Goal: Information Seeking & Learning: Understand process/instructions

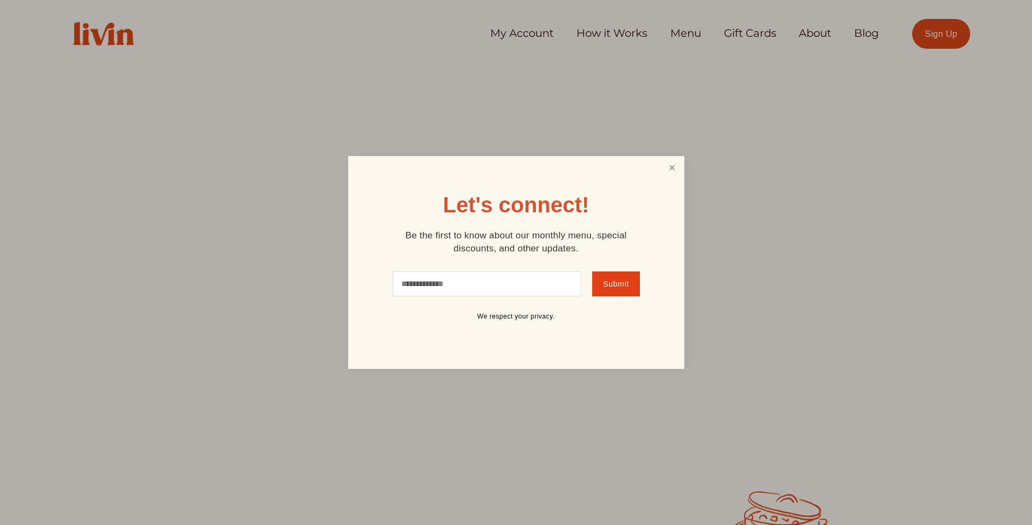
click at [679, 166] on link "Close" at bounding box center [672, 168] width 21 height 20
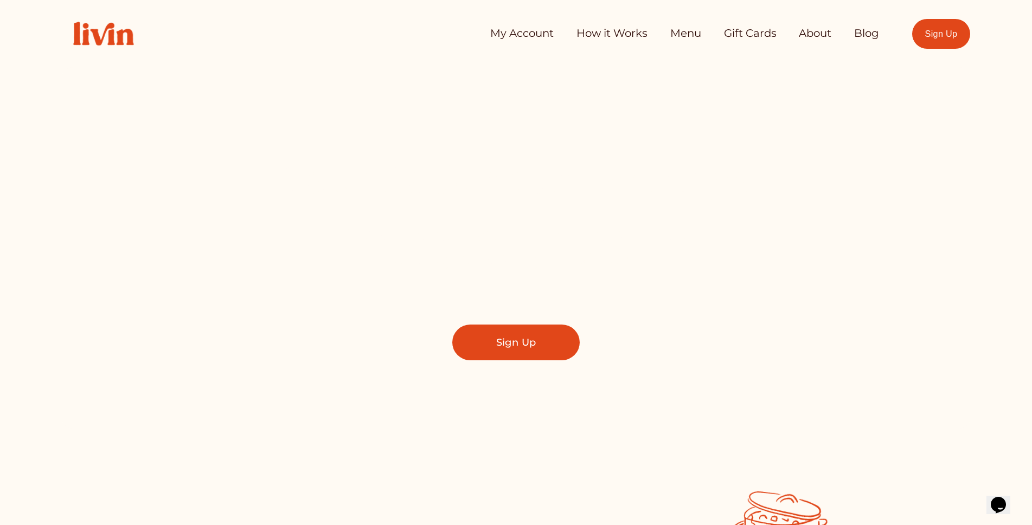
click at [515, 34] on link "My Account" at bounding box center [521, 34] width 63 height 22
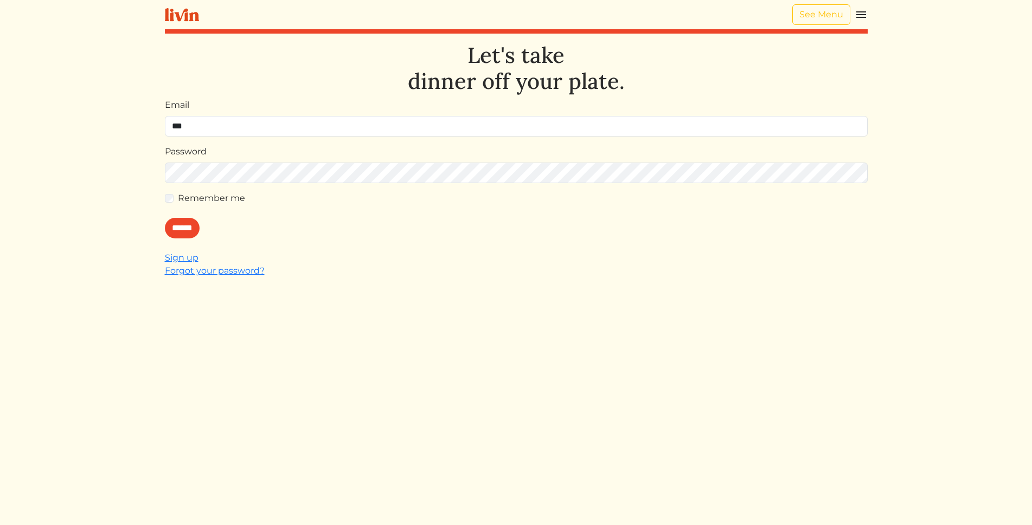
type input "**********"
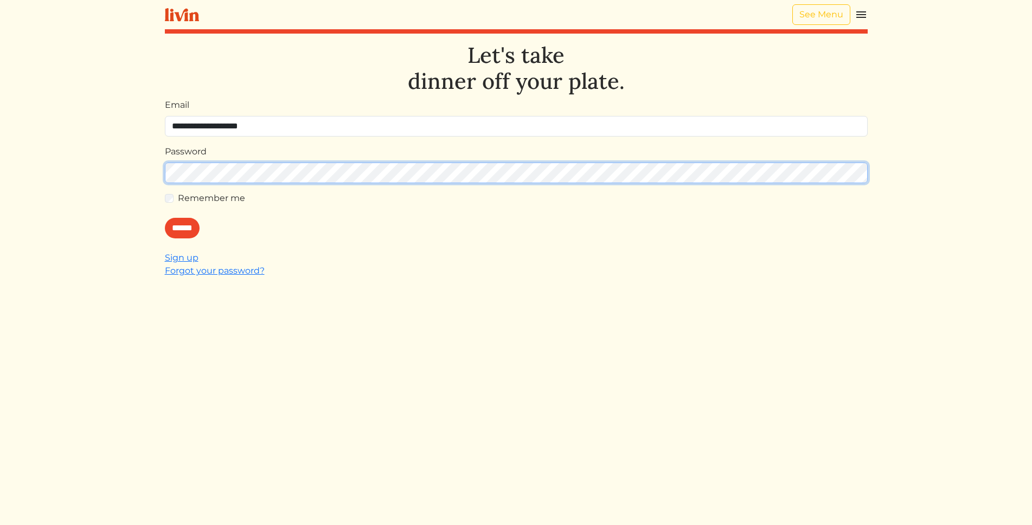
click at [165, 218] on input "******" at bounding box center [182, 228] width 35 height 21
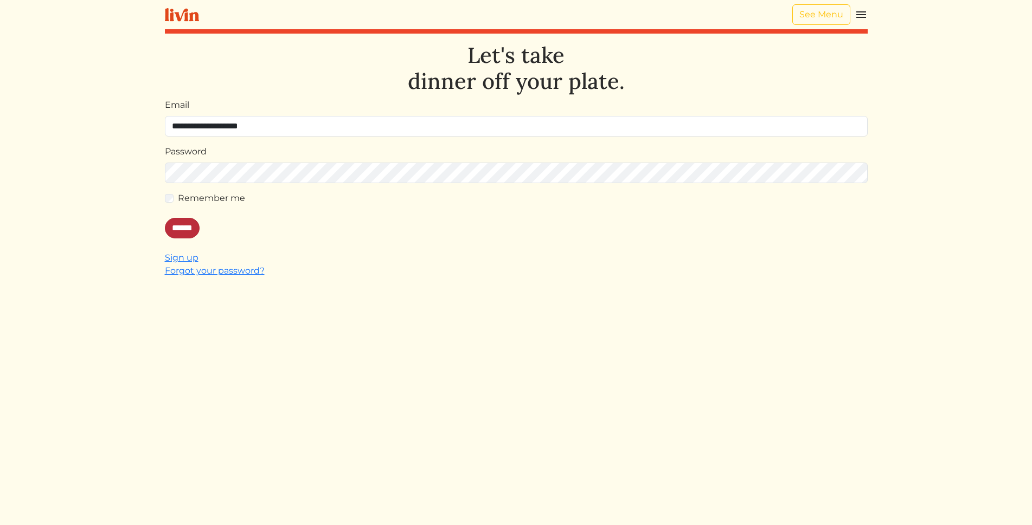
click at [180, 230] on input "******" at bounding box center [182, 228] width 35 height 21
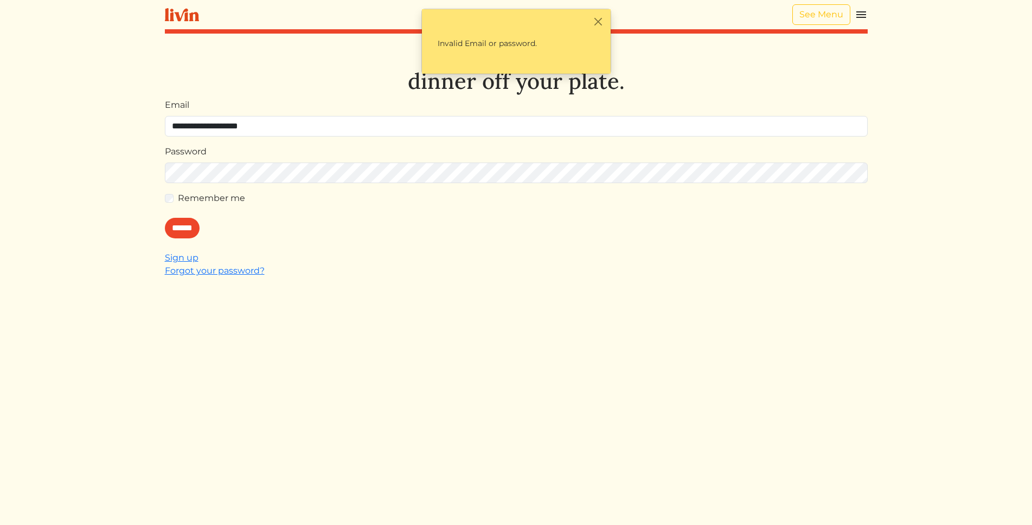
click at [431, 299] on div "**********" at bounding box center [516, 304] width 703 height 525
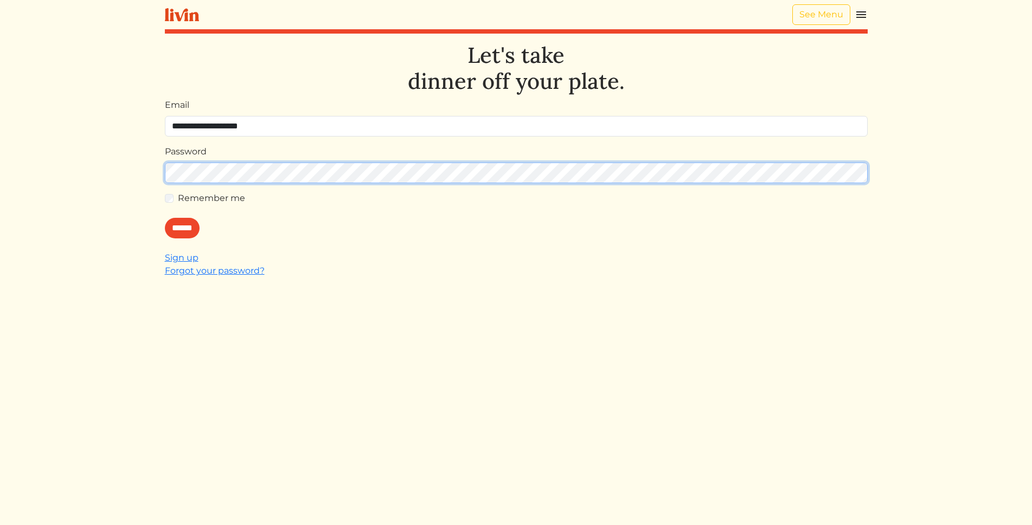
click at [165, 218] on input "******" at bounding box center [182, 228] width 35 height 21
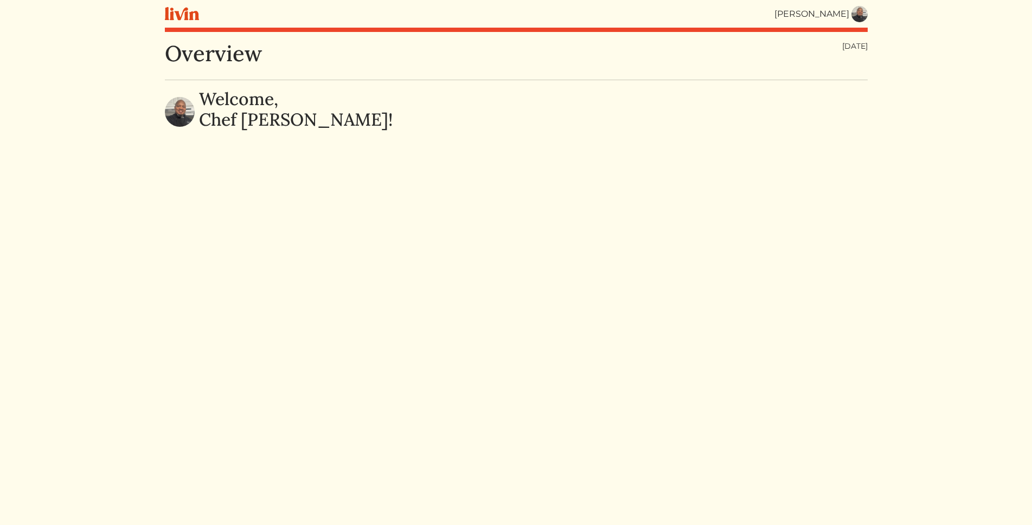
click at [861, 13] on img at bounding box center [859, 14] width 16 height 16
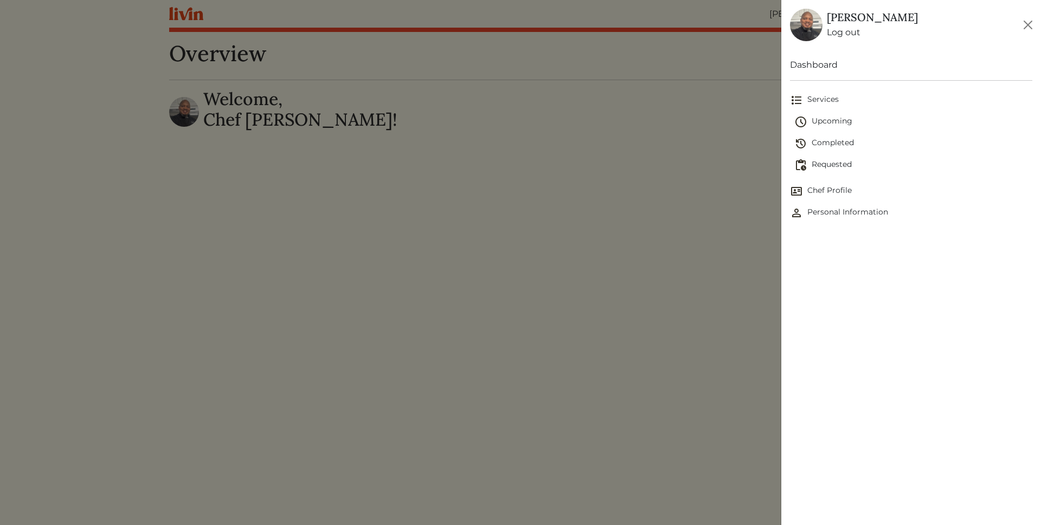
click at [817, 123] on span "Upcoming" at bounding box center [913, 122] width 238 height 13
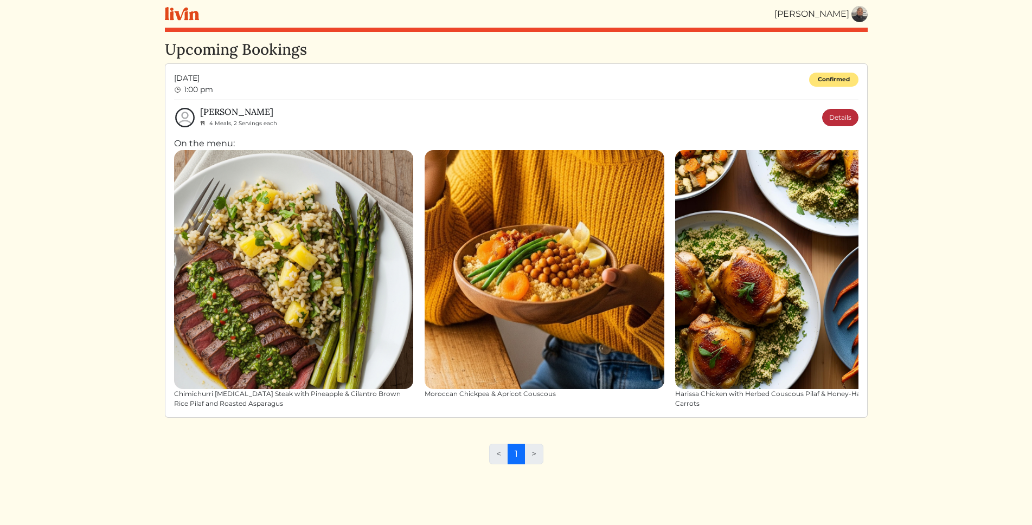
click at [845, 115] on link "Details" at bounding box center [840, 117] width 36 height 17
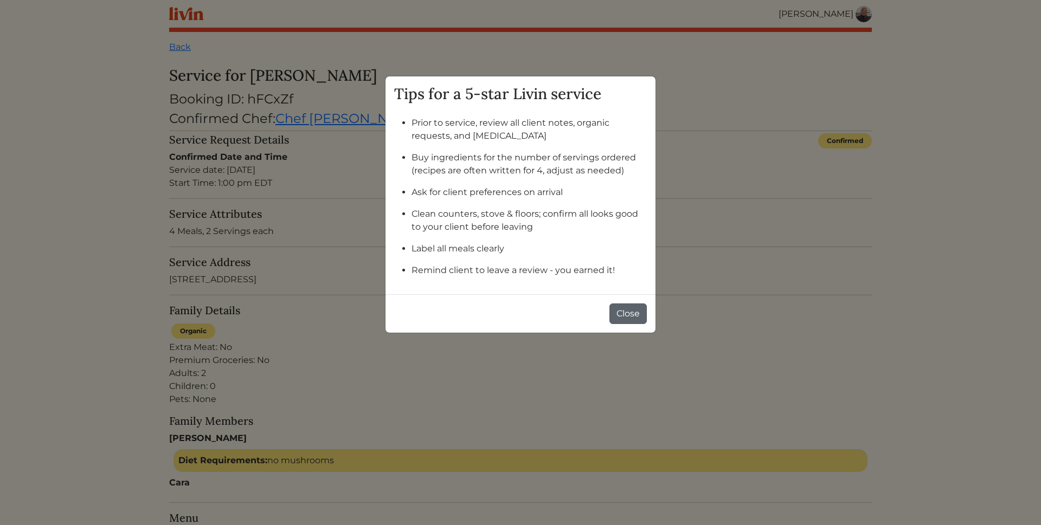
click at [623, 318] on button "Close" at bounding box center [627, 314] width 37 height 21
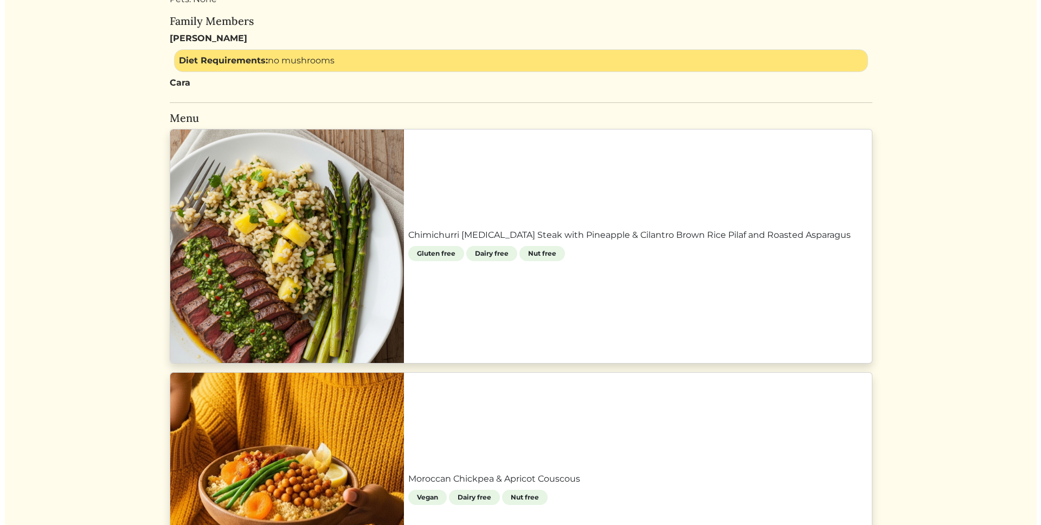
scroll to position [401, 0]
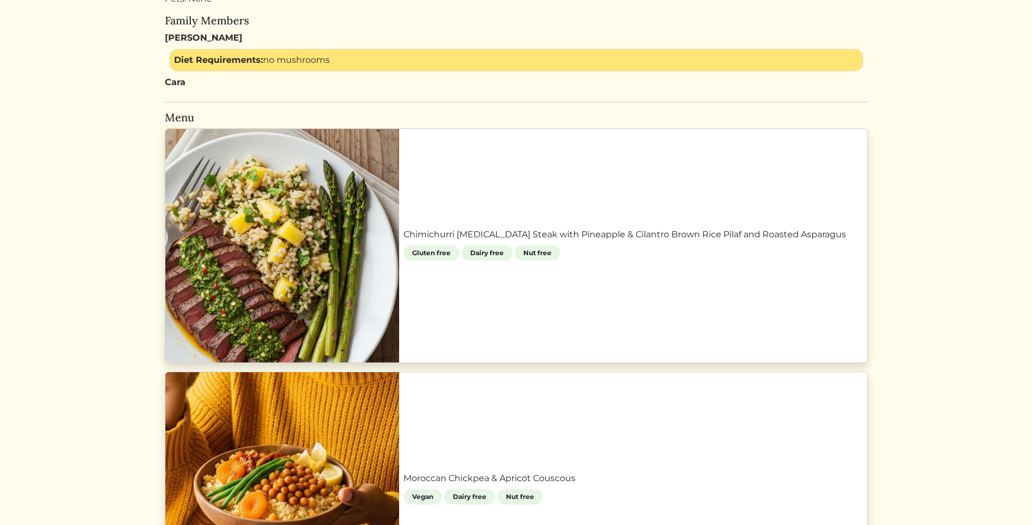
click at [508, 228] on link "Chimichurri Flank Steak with Pineapple & Cilantro Brown Rice Pilaf and Roasted …" at bounding box center [632, 234] width 459 height 13
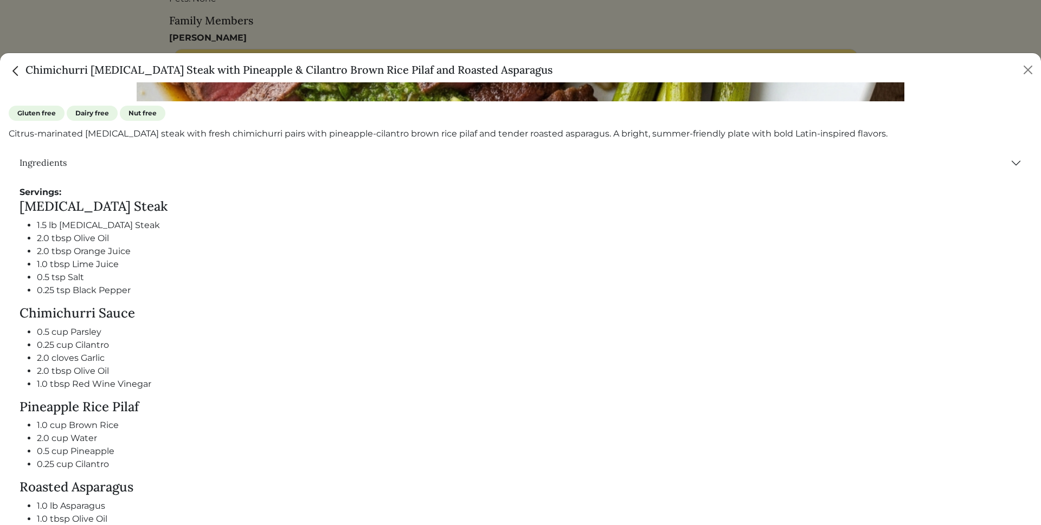
scroll to position [561, 0]
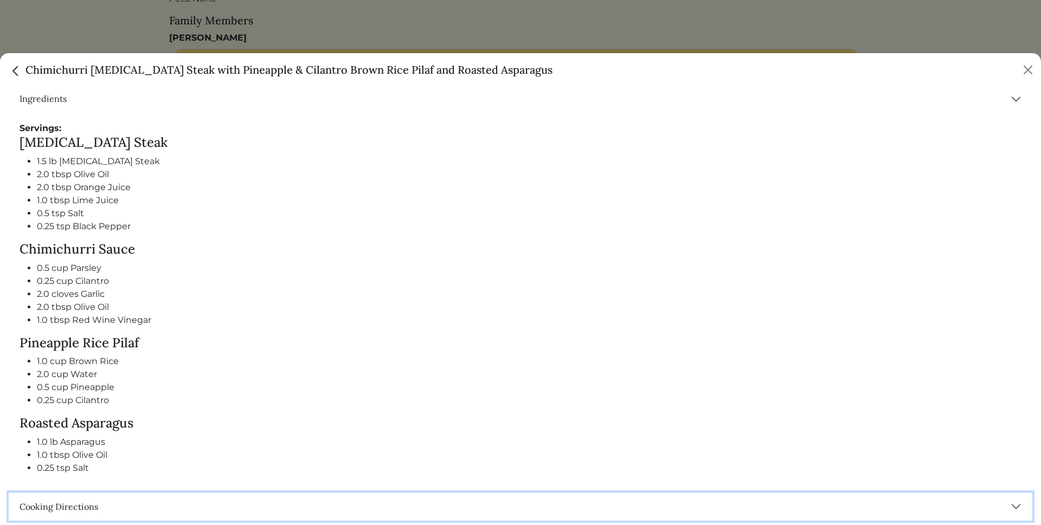
click at [1008, 501] on button "Cooking Directions" at bounding box center [521, 507] width 1024 height 28
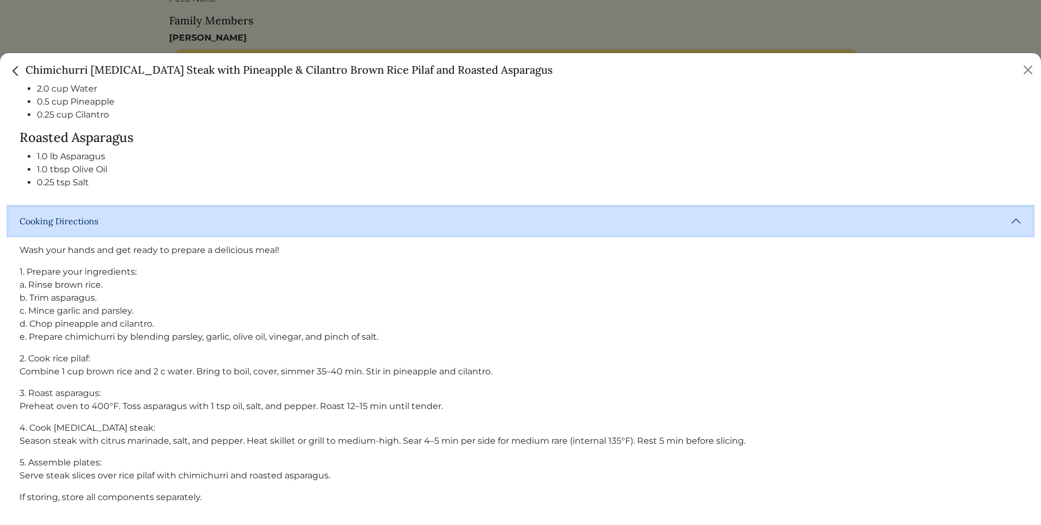
scroll to position [848, 0]
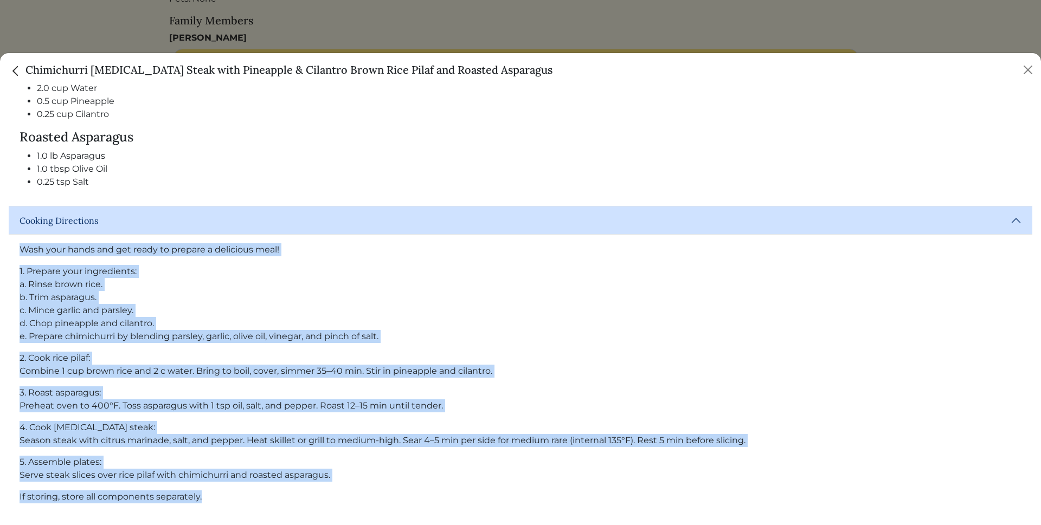
drag, startPoint x: 17, startPoint y: 248, endPoint x: 566, endPoint y: 492, distance: 601.1
click at [566, 492] on div "Wash your hands and get ready to prepare a delicious meal! 1. Prepare your ingr…" at bounding box center [521, 378] width 1024 height 286
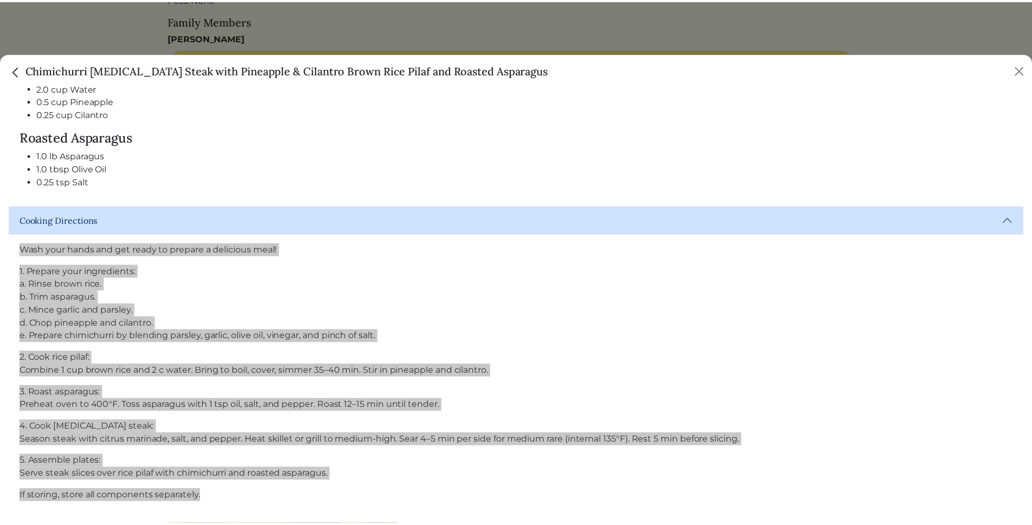
scroll to position [716, 0]
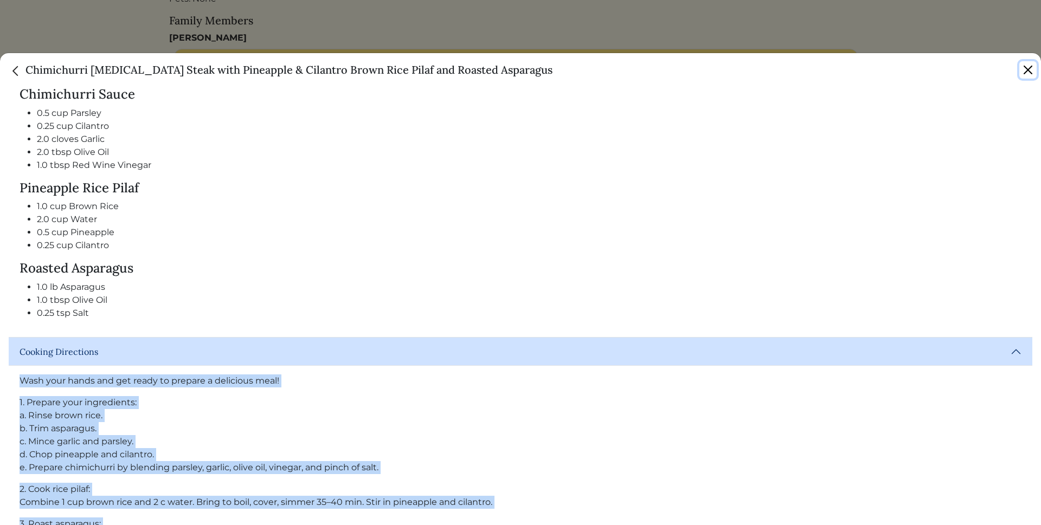
click at [1026, 69] on button "Close" at bounding box center [1027, 69] width 17 height 17
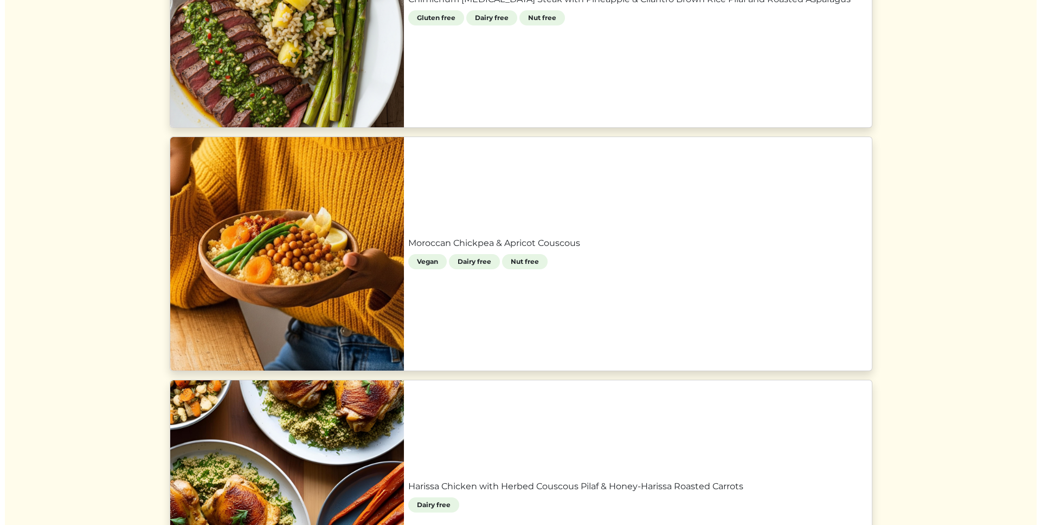
scroll to position [637, 0]
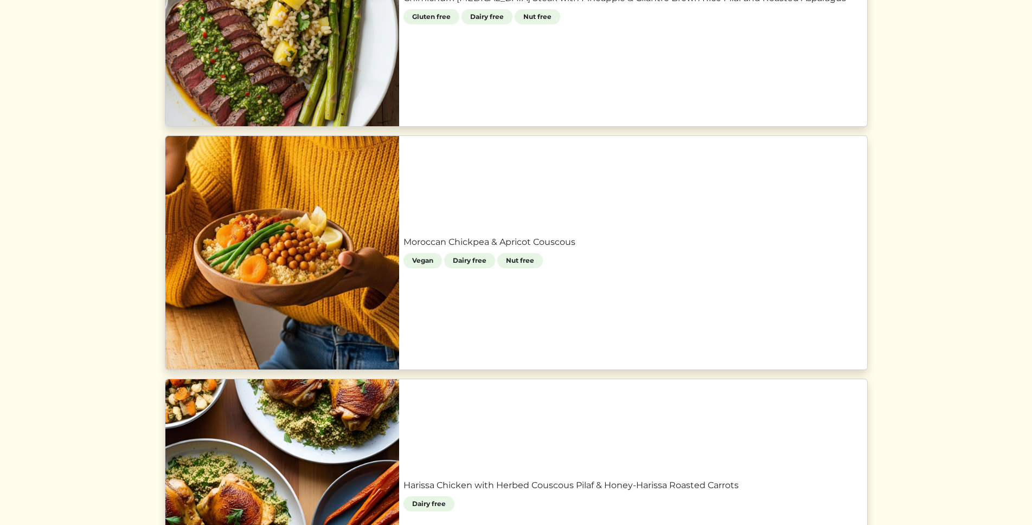
click at [635, 236] on link "Moroccan Chickpea & Apricot Couscous" at bounding box center [632, 242] width 459 height 13
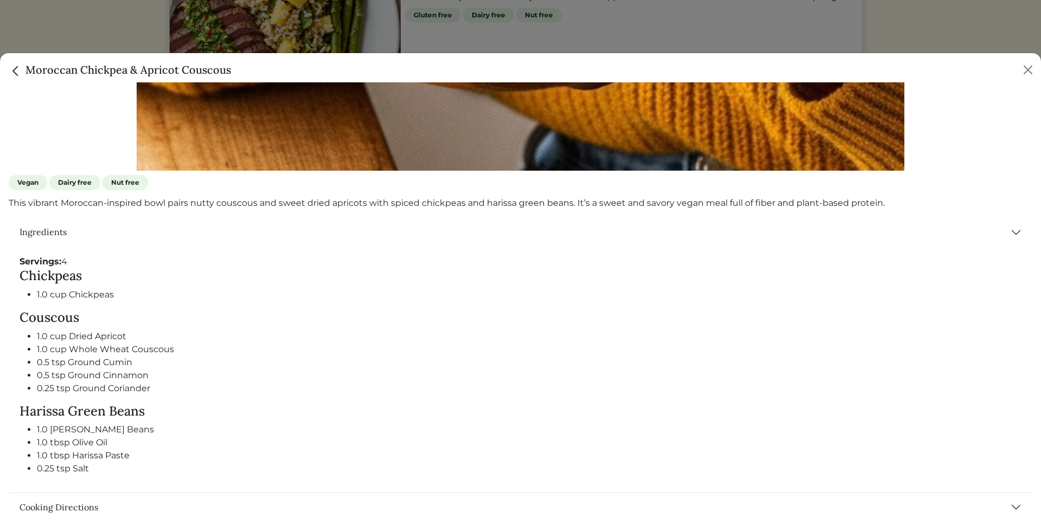
scroll to position [428, 0]
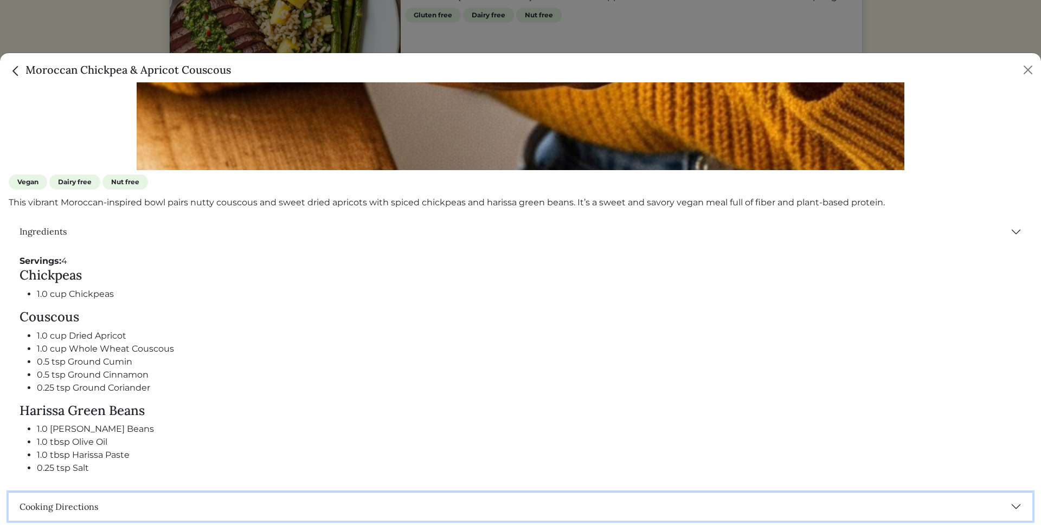
click at [1004, 502] on button "Cooking Directions" at bounding box center [521, 507] width 1024 height 28
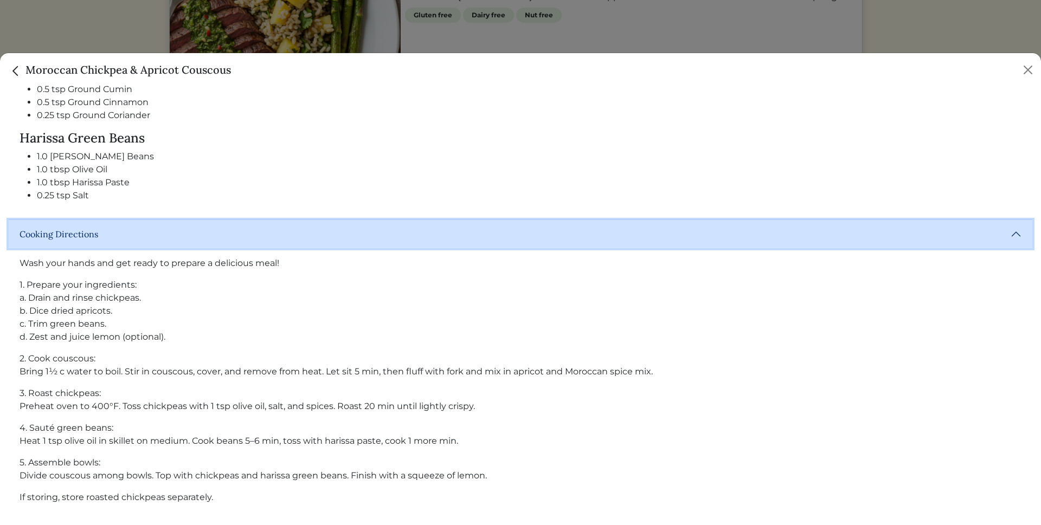
scroll to position [702, 0]
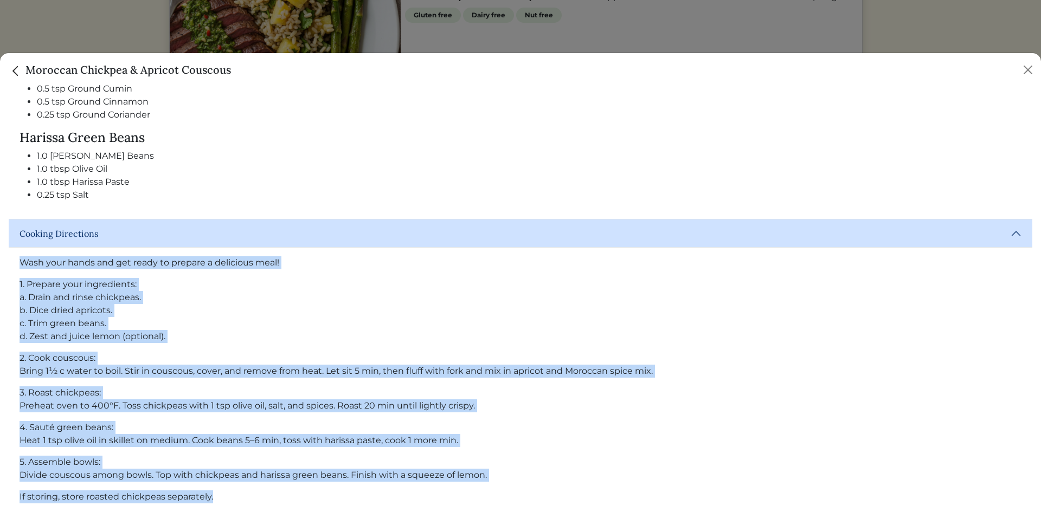
drag, startPoint x: 18, startPoint y: 255, endPoint x: 565, endPoint y: 491, distance: 595.8
click at [565, 491] on div "Wash your hands and get ready to prepare a delicious meal! 1. Prepare your ingr…" at bounding box center [521, 384] width 1024 height 273
drag, startPoint x: 565, startPoint y: 491, endPoint x: 579, endPoint y: 443, distance: 49.8
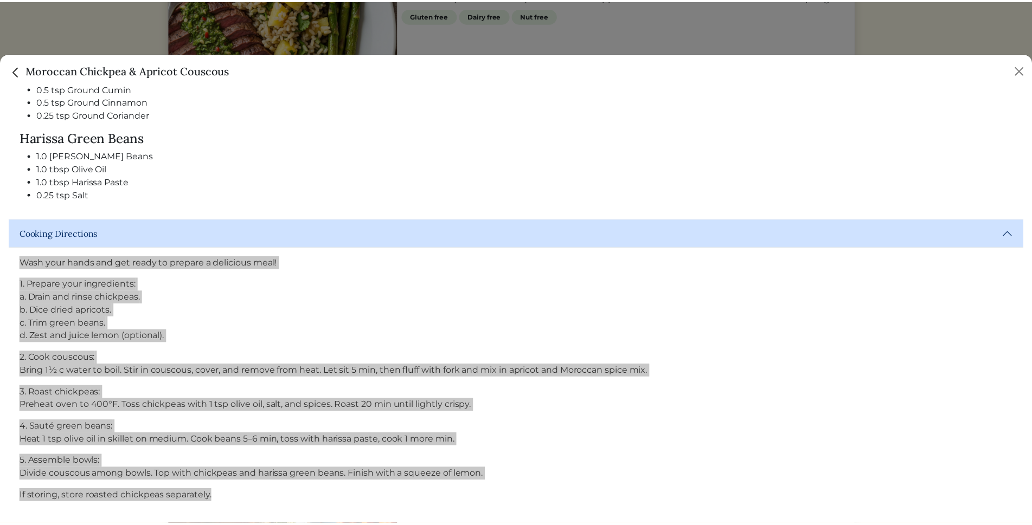
scroll to position [573, 0]
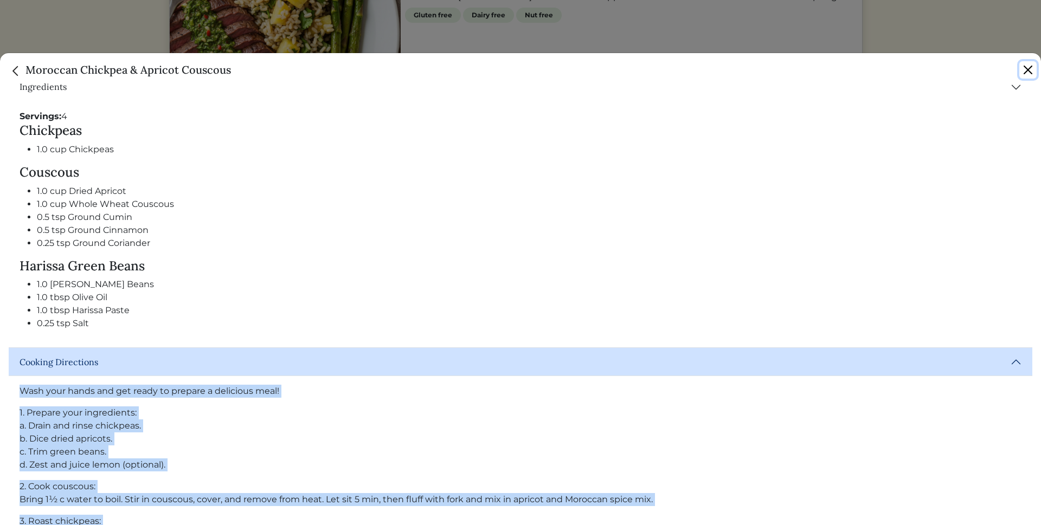
click at [1028, 73] on button "Close" at bounding box center [1027, 69] width 17 height 17
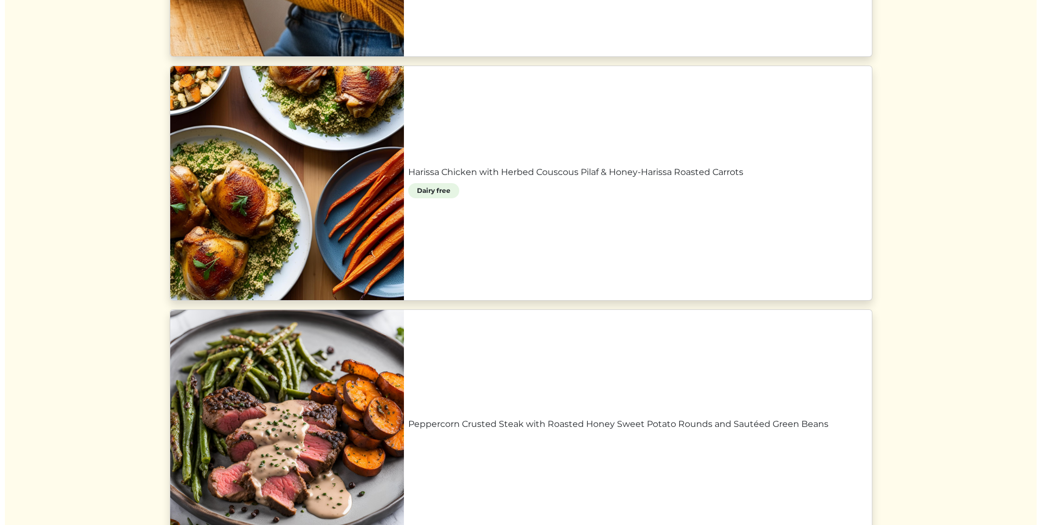
scroll to position [952, 0]
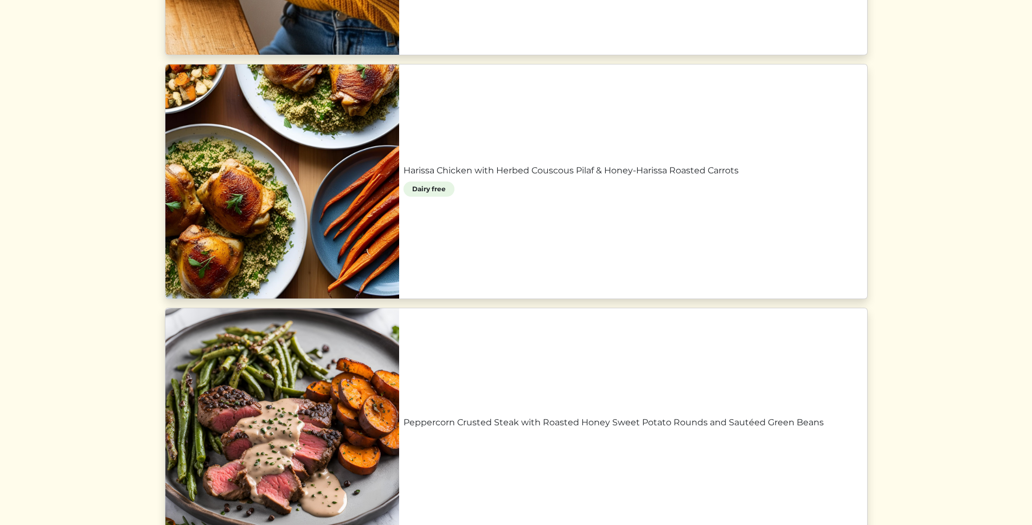
click at [504, 177] on link "Harissa Chicken with Herbed Couscous Pilaf & Honey-Harissa Roasted Carrots" at bounding box center [632, 170] width 459 height 13
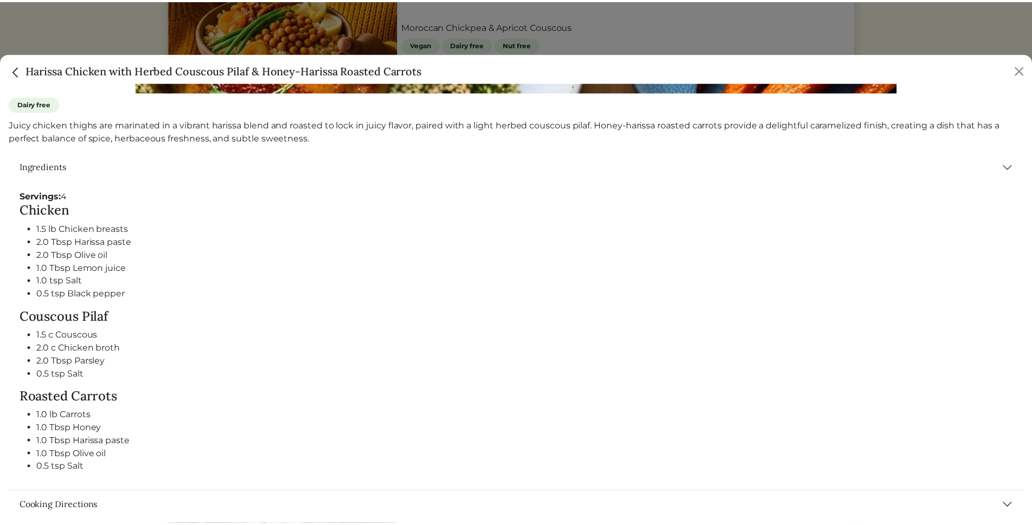
scroll to position [403, 0]
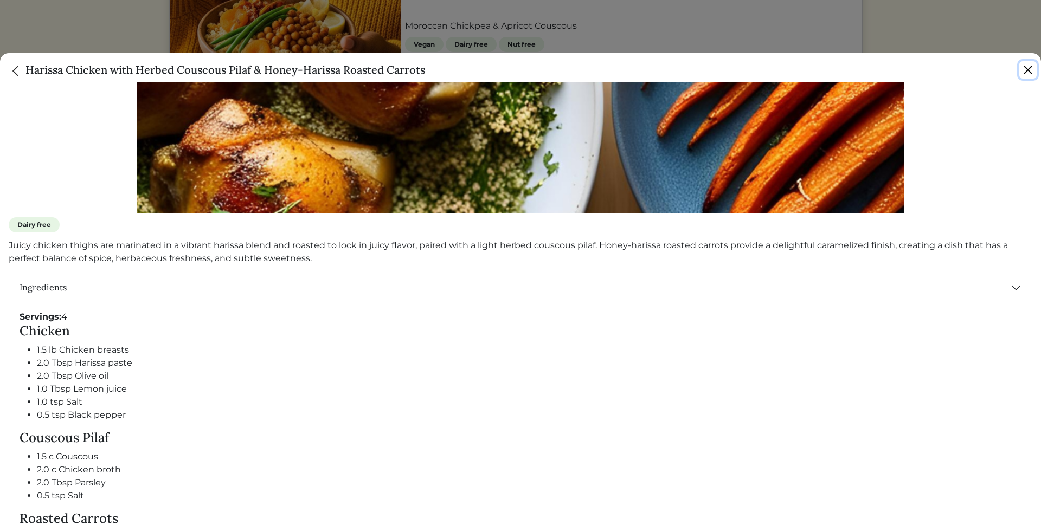
click at [1025, 68] on button "Close" at bounding box center [1027, 69] width 17 height 17
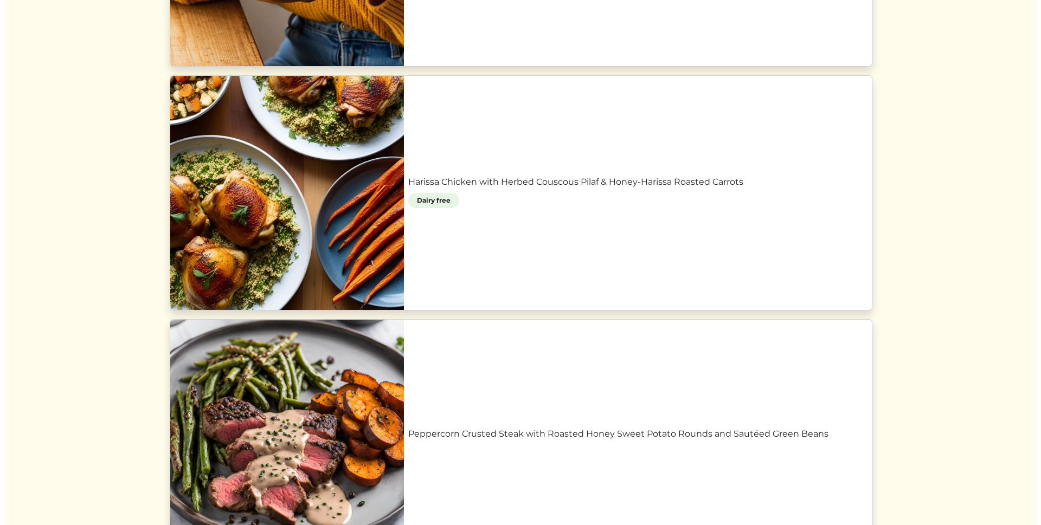
scroll to position [943, 0]
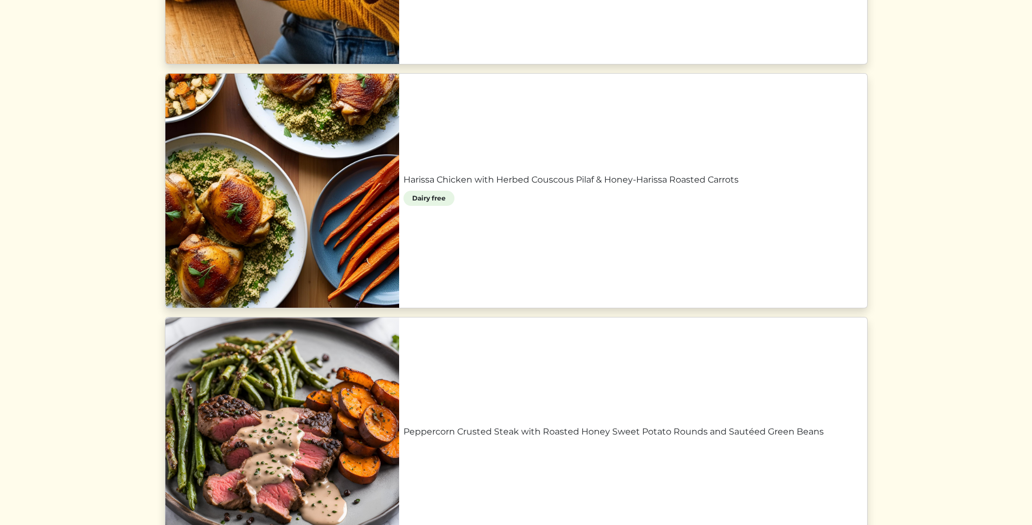
click at [568, 187] on link "Harissa Chicken with Herbed Couscous Pilaf & Honey-Harissa Roasted Carrots" at bounding box center [632, 180] width 459 height 13
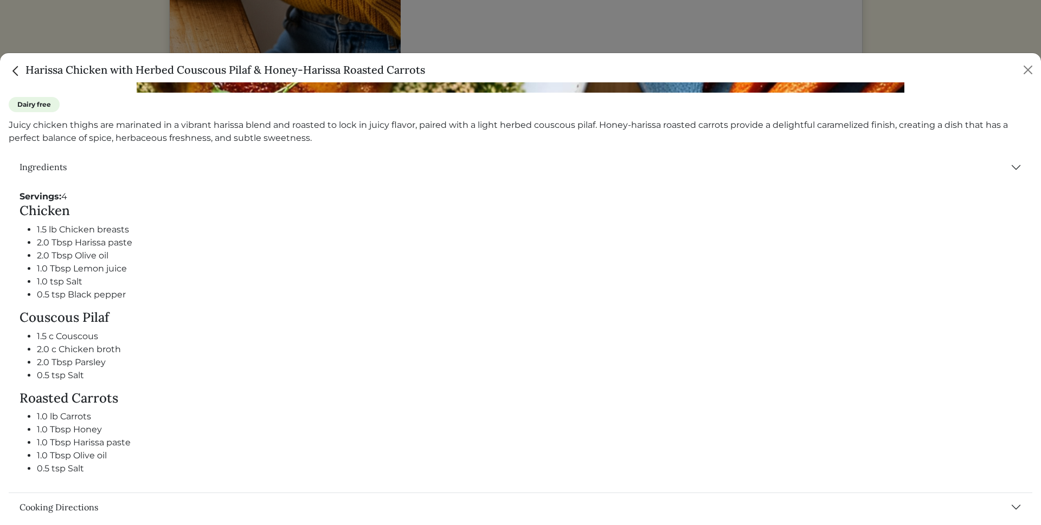
scroll to position [524, 0]
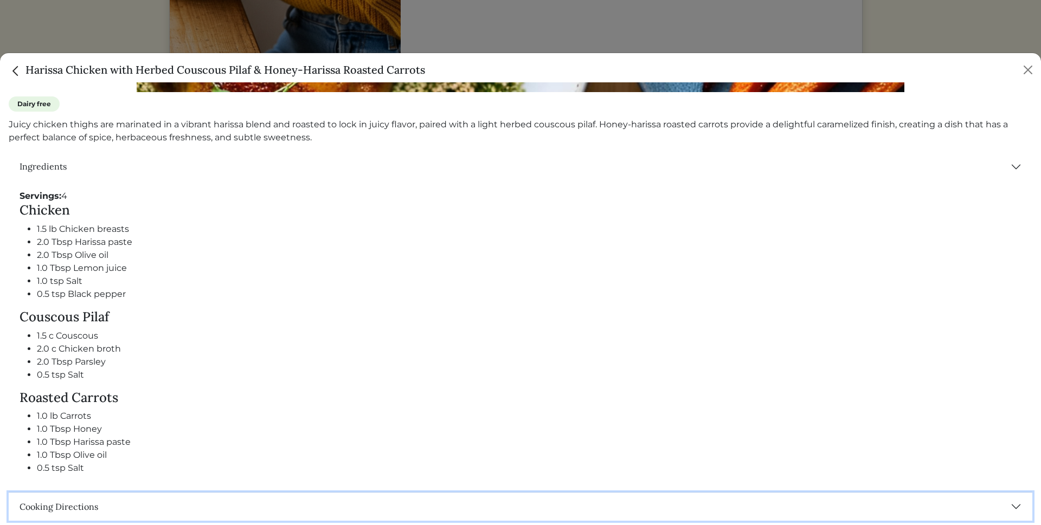
click at [1007, 501] on button "Cooking Directions" at bounding box center [521, 507] width 1024 height 28
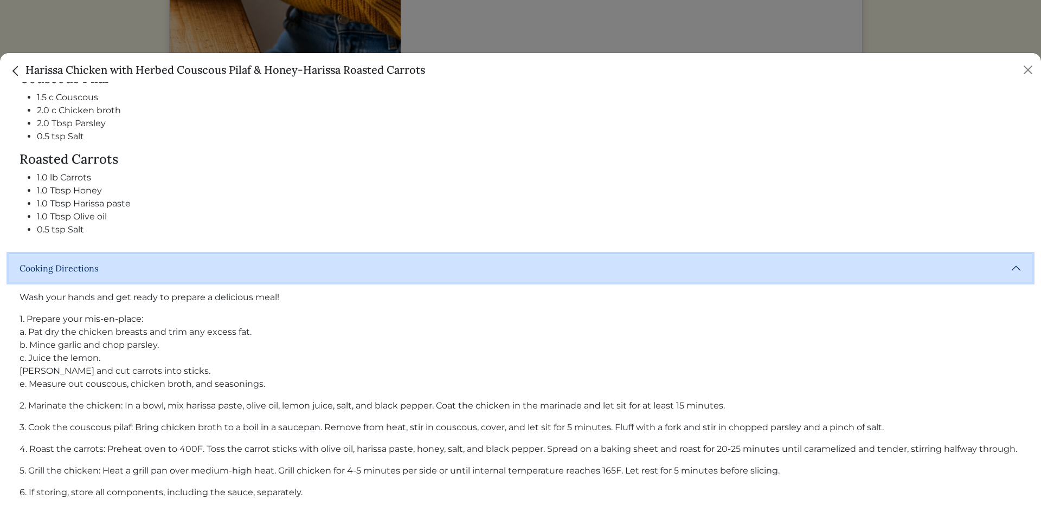
scroll to position [771, 0]
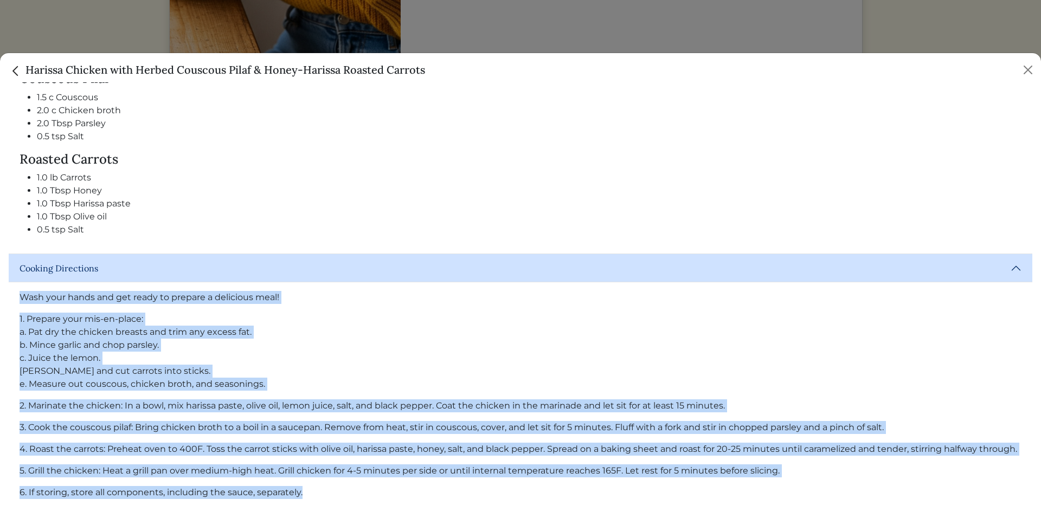
drag, startPoint x: 20, startPoint y: 287, endPoint x: 477, endPoint y: 493, distance: 501.4
click at [477, 493] on div "Wash your hands and get ready to prepare a delicious meal! 1. Prepare your mis-…" at bounding box center [521, 400] width 1024 height 234
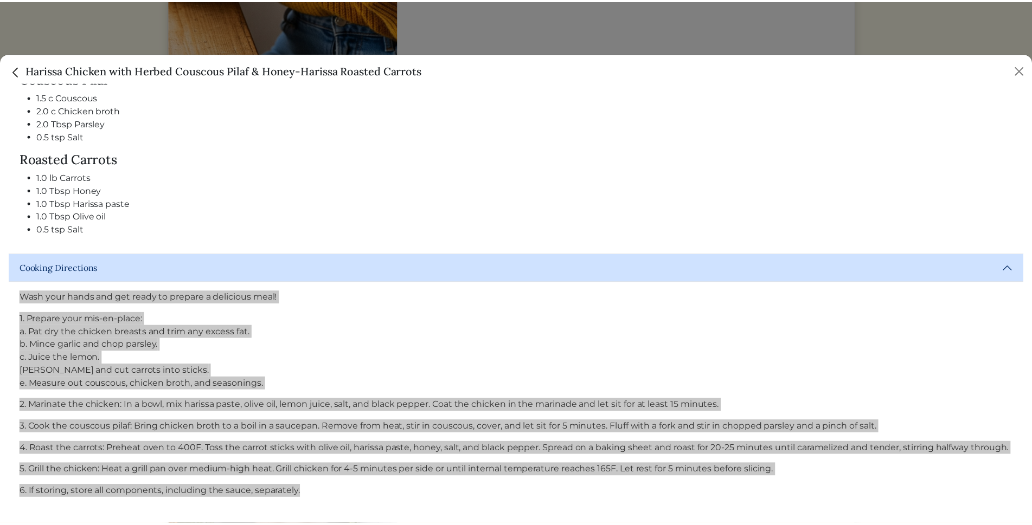
scroll to position [643, 0]
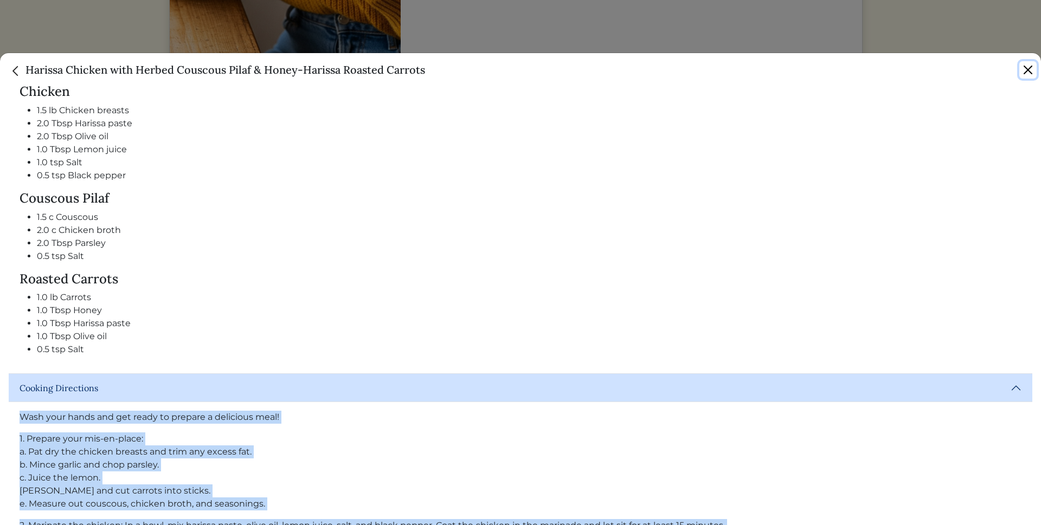
click at [1026, 71] on button "Close" at bounding box center [1027, 69] width 17 height 17
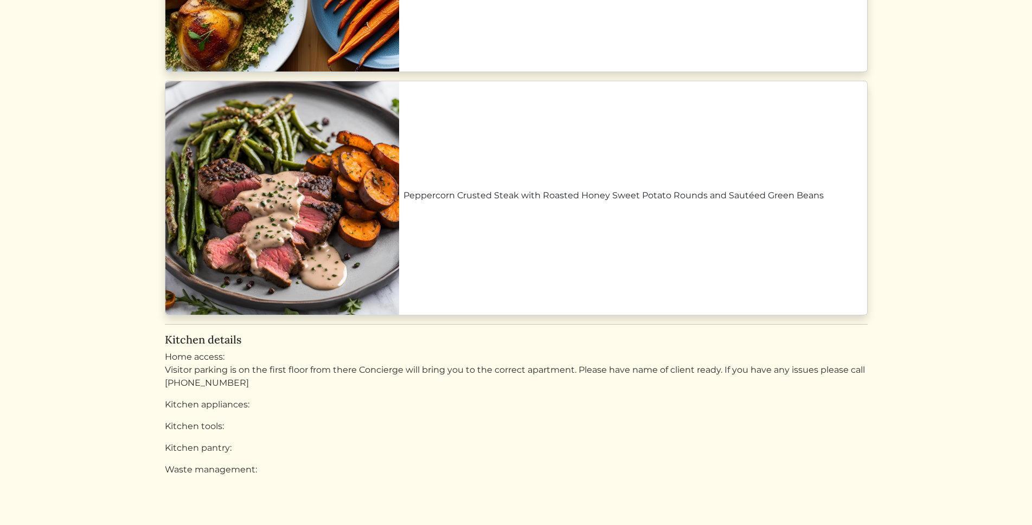
scroll to position [1180, 0]
click at [714, 202] on link "Peppercorn Crusted Steak with Roasted Honey Sweet Potato Rounds and Sautéed Gre…" at bounding box center [632, 195] width 459 height 13
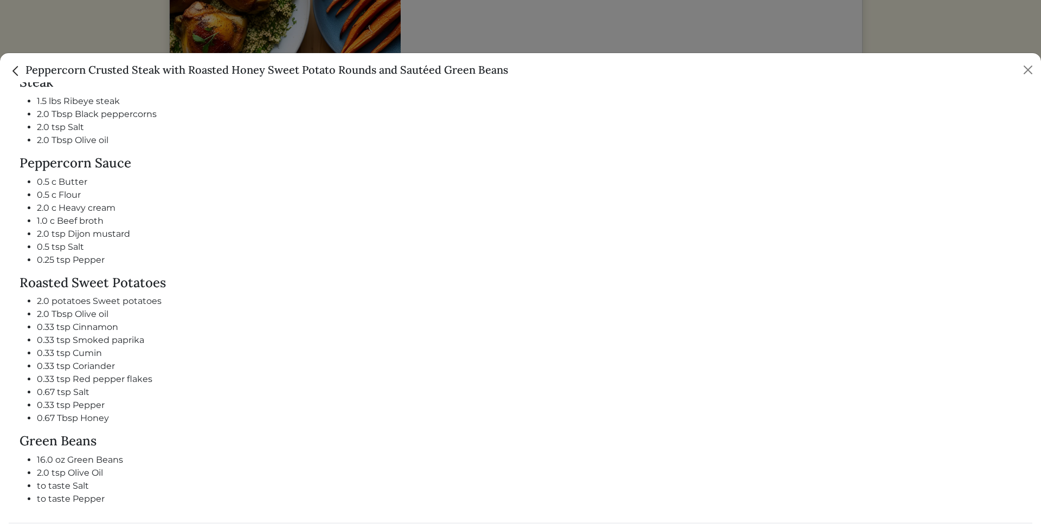
scroll to position [661, 0]
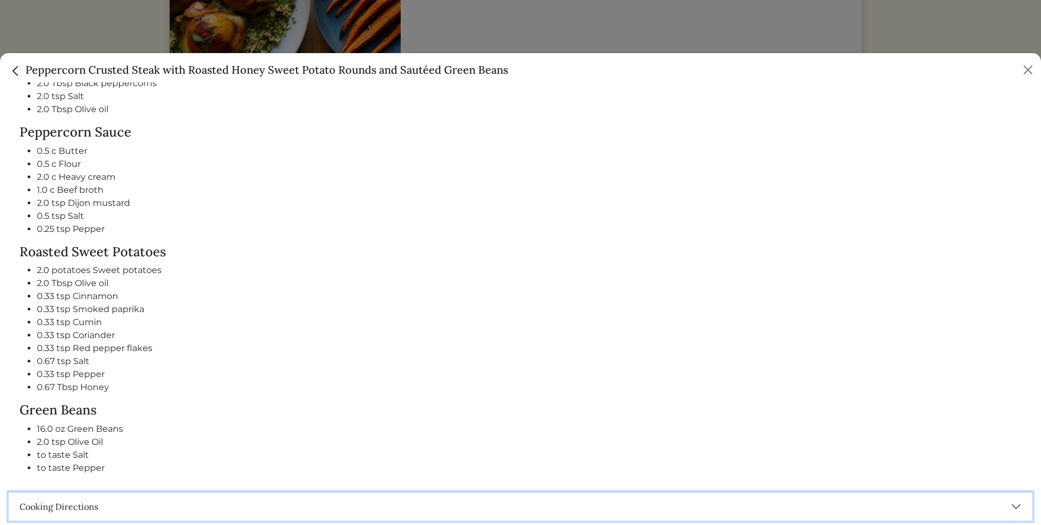
click at [1005, 498] on button "Cooking Directions" at bounding box center [521, 507] width 1024 height 28
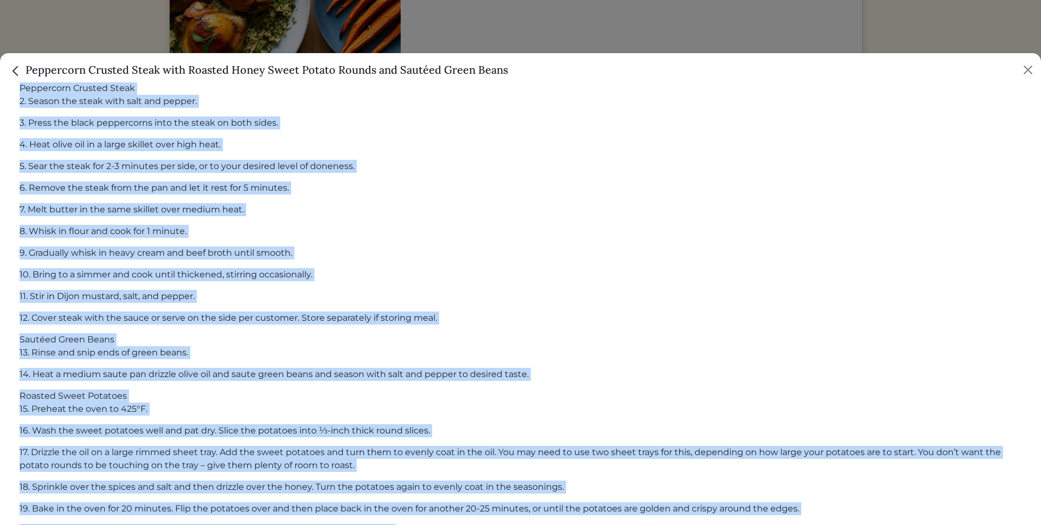
scroll to position [1255, 0]
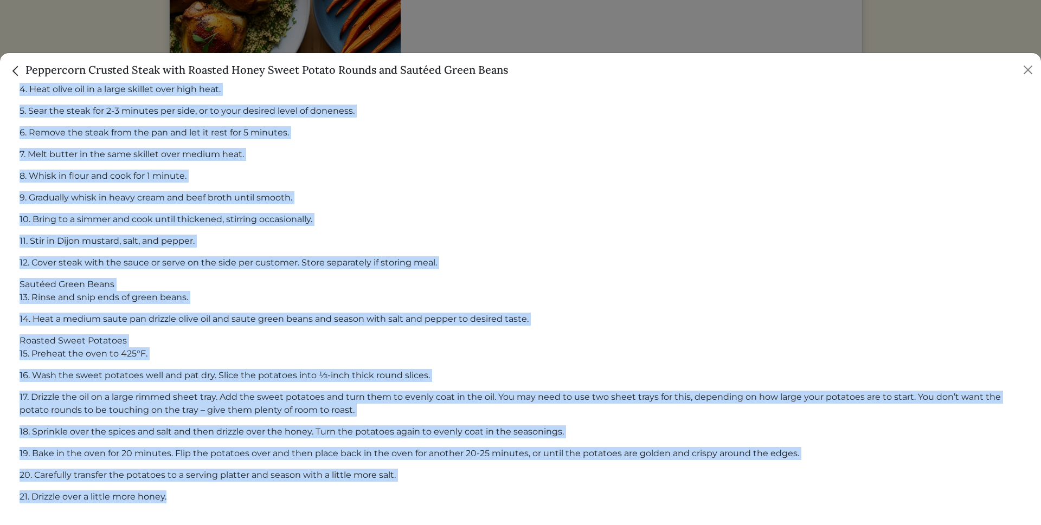
drag, startPoint x: 14, startPoint y: 165, endPoint x: 554, endPoint y: 499, distance: 635.2
click at [554, 499] on div "[b]Wash your hands and get ready to prepare a delicious meal![/b] Note: Remembe…" at bounding box center [521, 224] width 1024 height 594
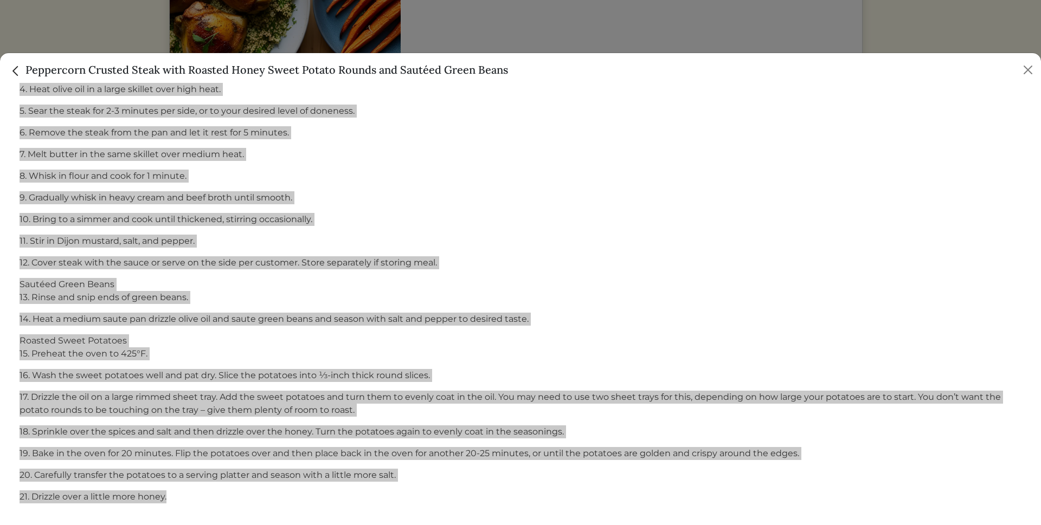
scroll to position [1125, 0]
